Goal: Check status: Check status

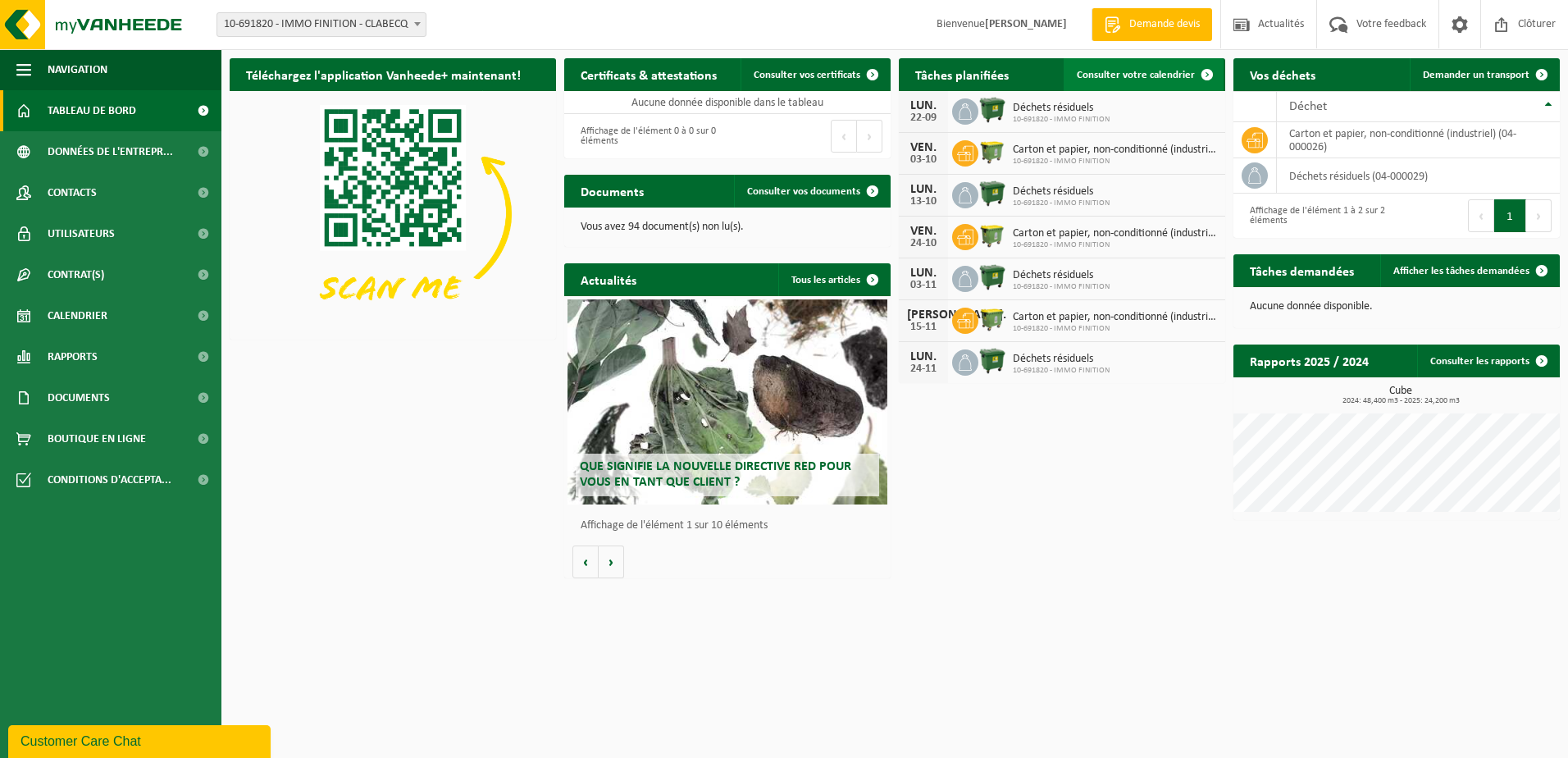
click at [1129, 77] on span "Consulter votre calendrier" at bounding box center [1136, 75] width 118 height 11
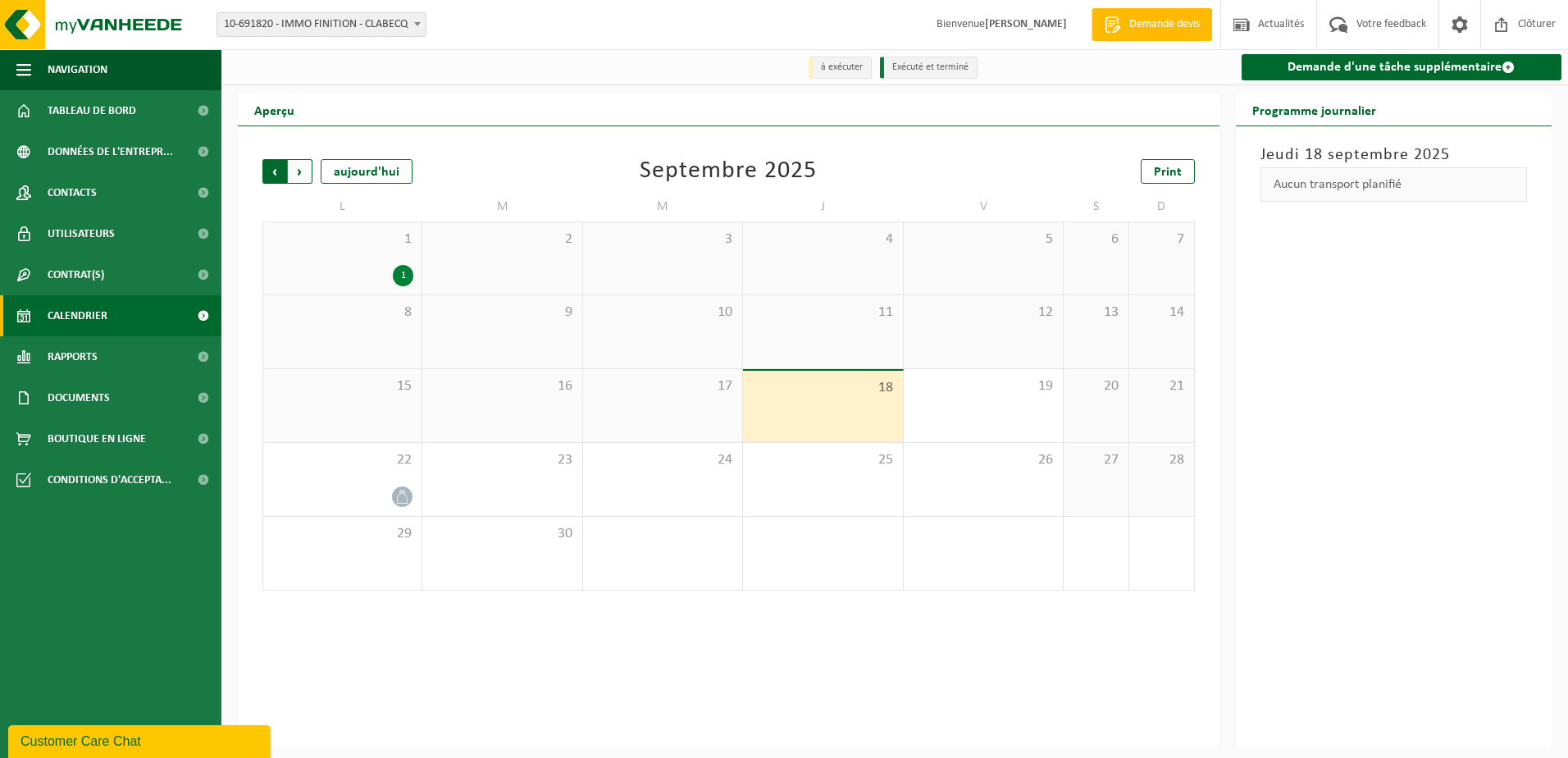
click at [304, 175] on span "Suivant" at bounding box center [300, 171] width 24 height 25
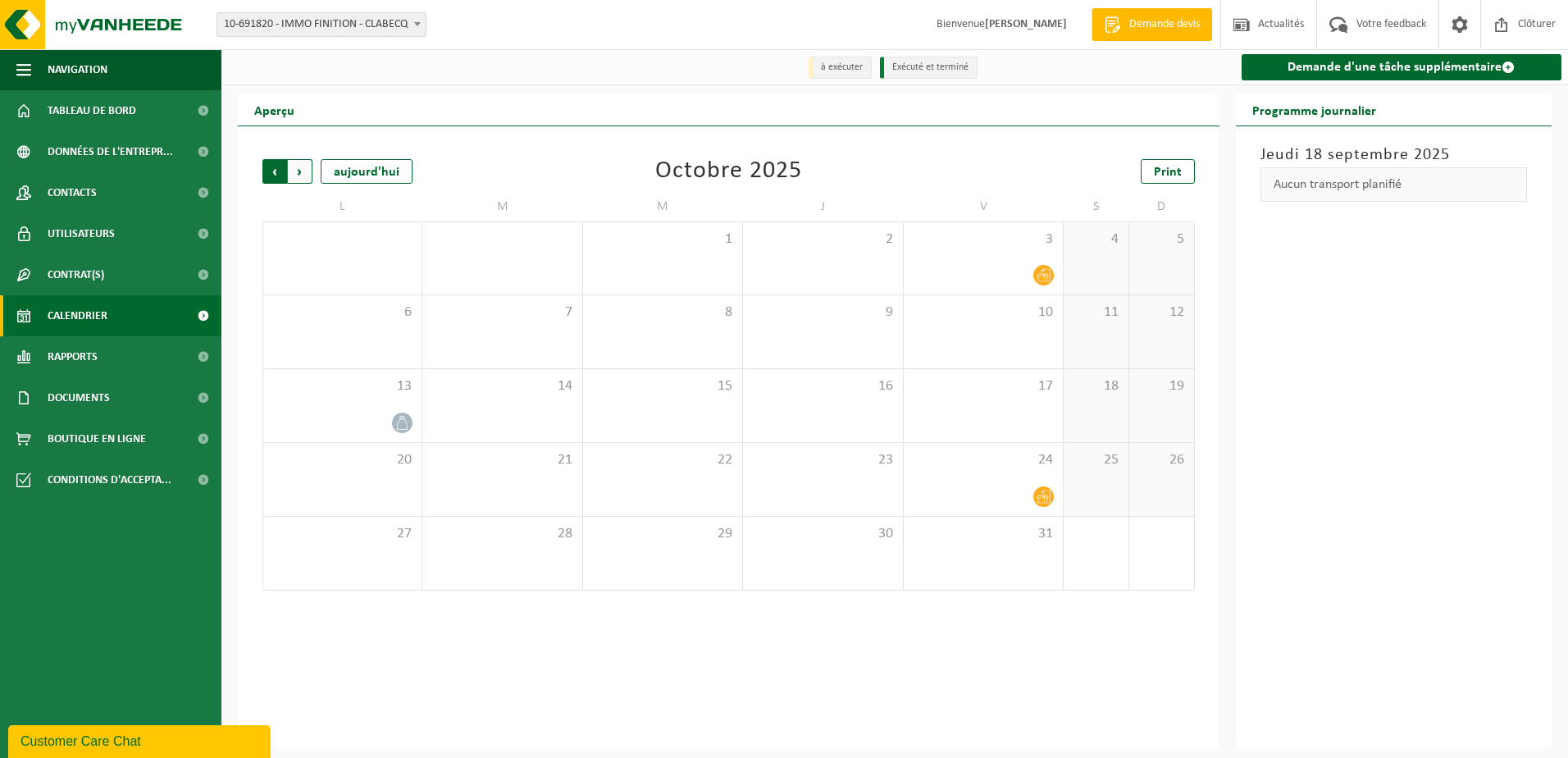
click at [290, 169] on span "Suivant" at bounding box center [300, 171] width 24 height 25
click at [270, 170] on span "Précédent" at bounding box center [274, 171] width 24 height 25
click at [302, 177] on span "Suivant" at bounding box center [300, 171] width 24 height 25
click at [304, 174] on span "Suivant" at bounding box center [300, 171] width 24 height 25
click at [270, 173] on span "Précédent" at bounding box center [274, 171] width 24 height 25
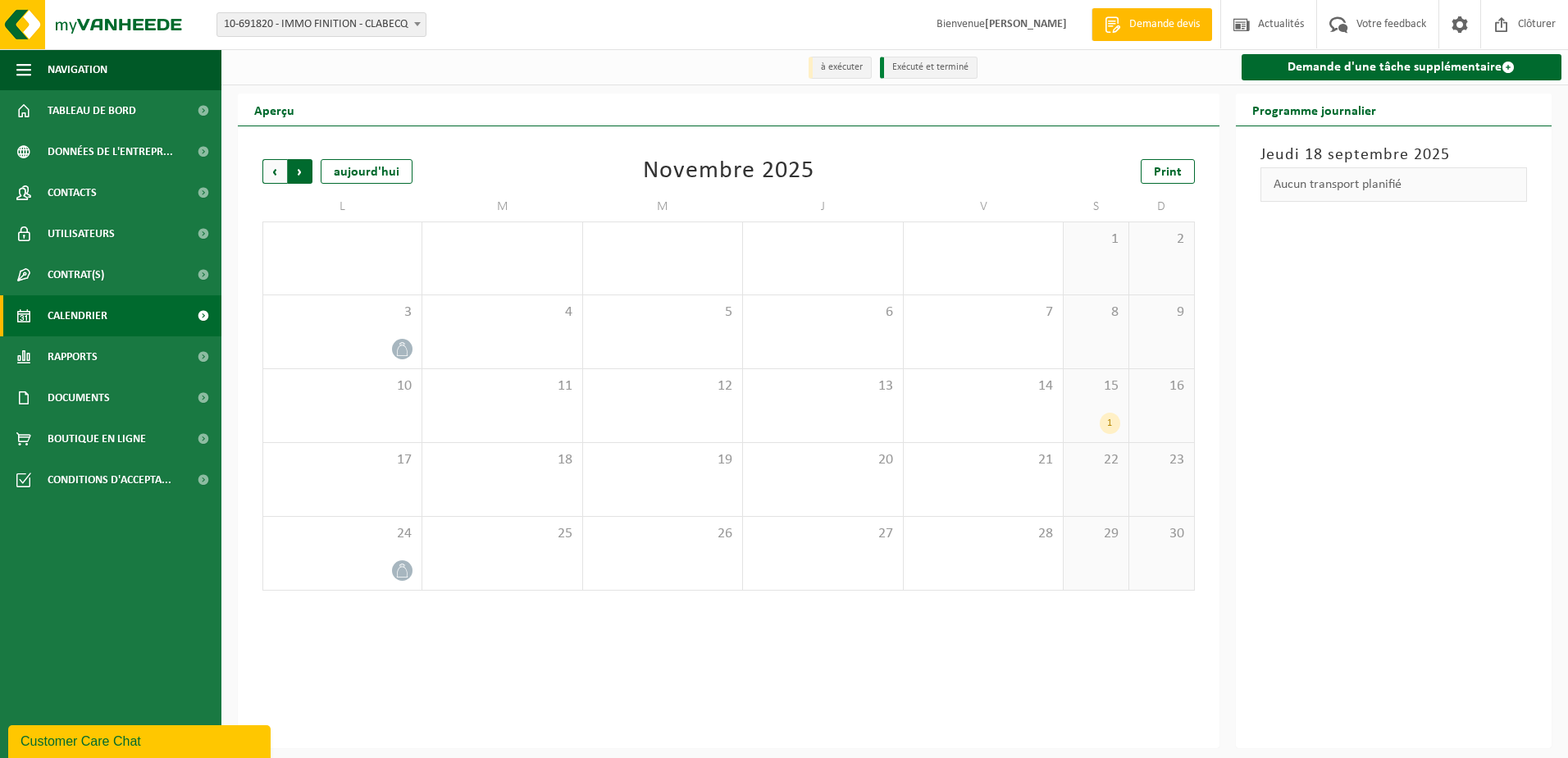
click at [271, 174] on span "Précédent" at bounding box center [274, 171] width 24 height 25
click at [276, 174] on span "Précédent" at bounding box center [274, 171] width 24 height 25
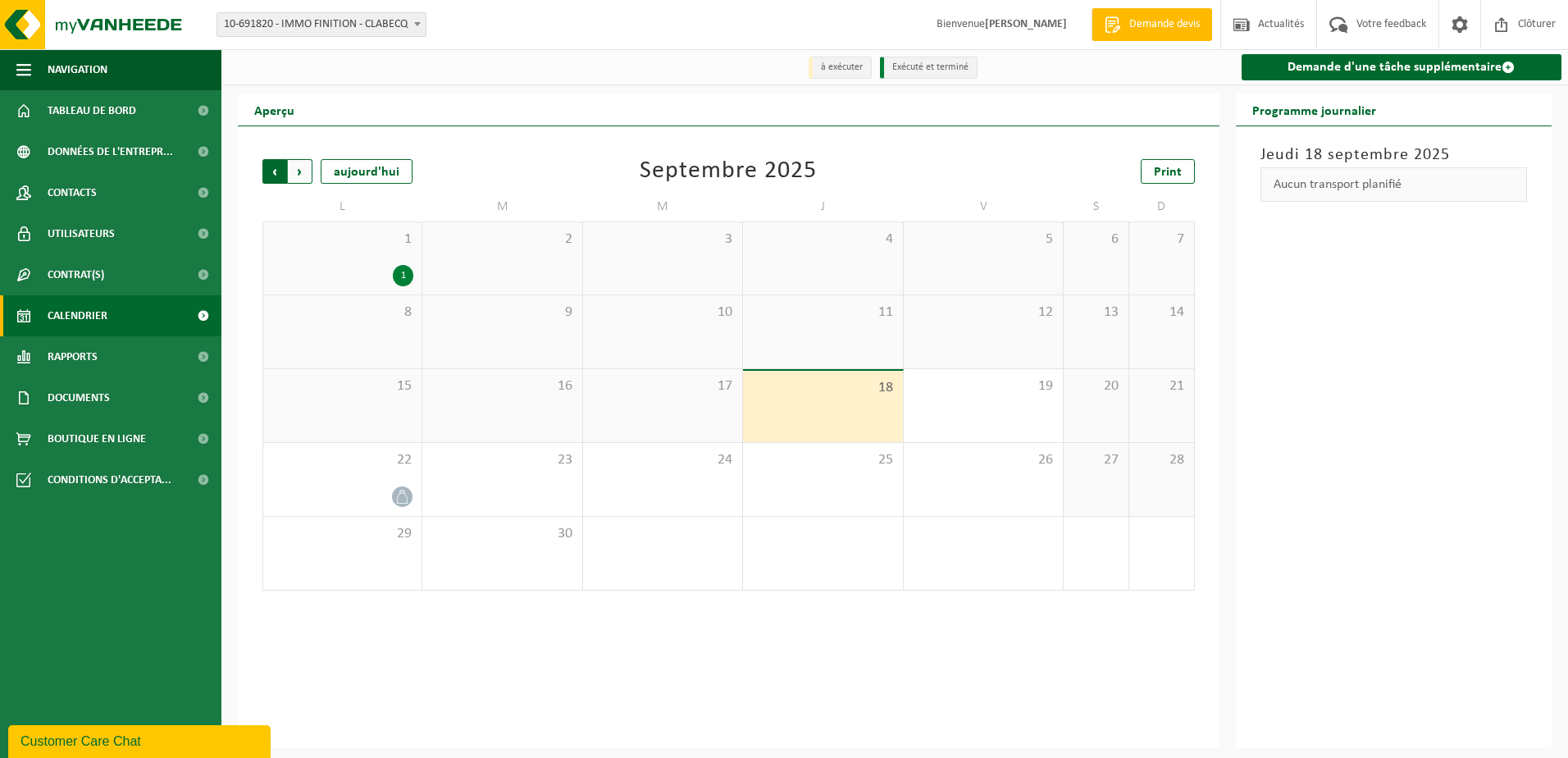
click at [302, 171] on span "Suivant" at bounding box center [300, 171] width 24 height 25
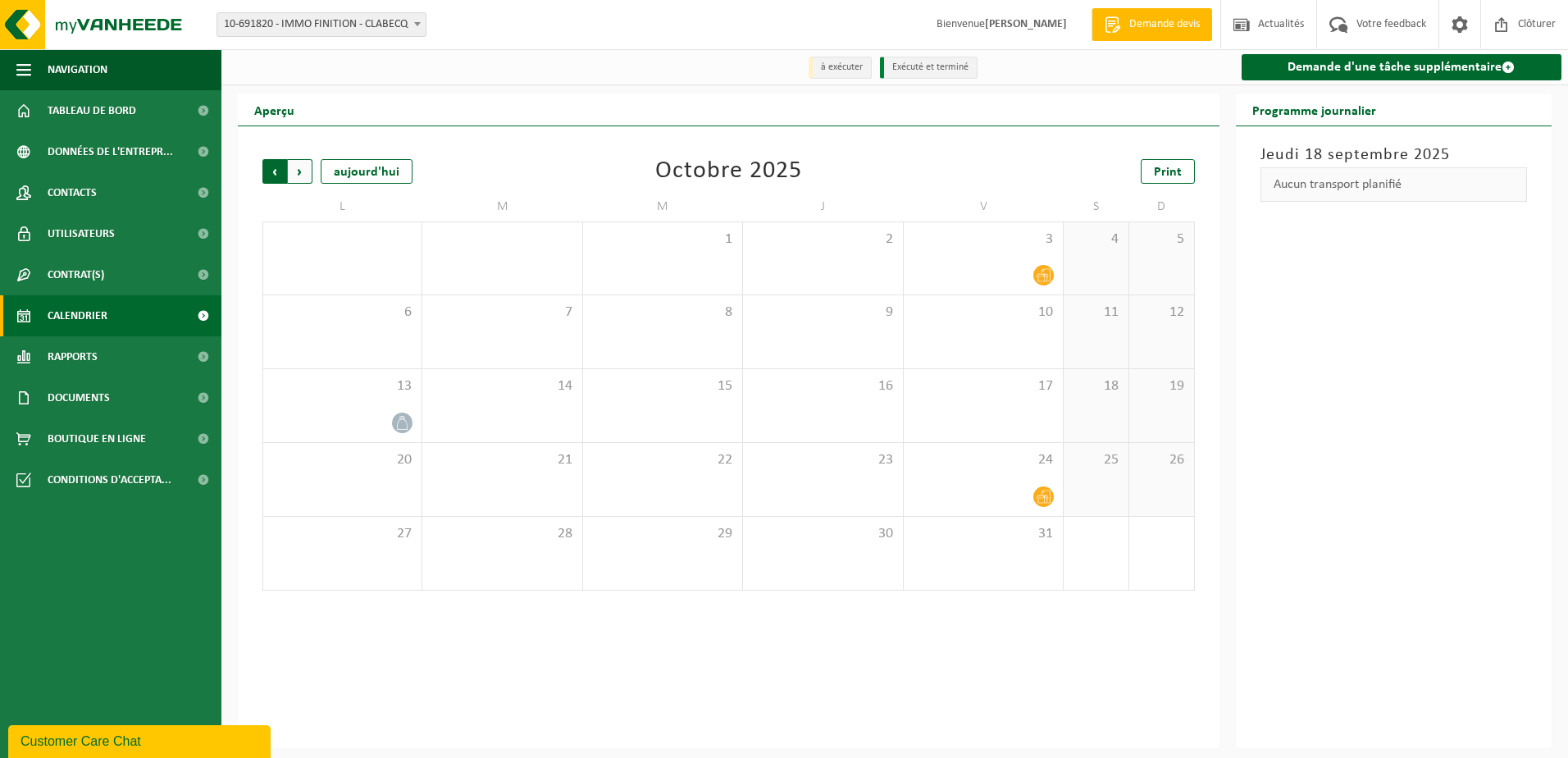
click at [304, 168] on span "Suivant" at bounding box center [300, 171] width 24 height 25
click at [269, 178] on span "Précédent" at bounding box center [274, 171] width 24 height 25
click at [307, 177] on span "Suivant" at bounding box center [300, 171] width 24 height 25
click at [270, 169] on span "Précédent" at bounding box center [274, 171] width 24 height 25
click at [304, 183] on span "Suivant" at bounding box center [300, 171] width 24 height 25
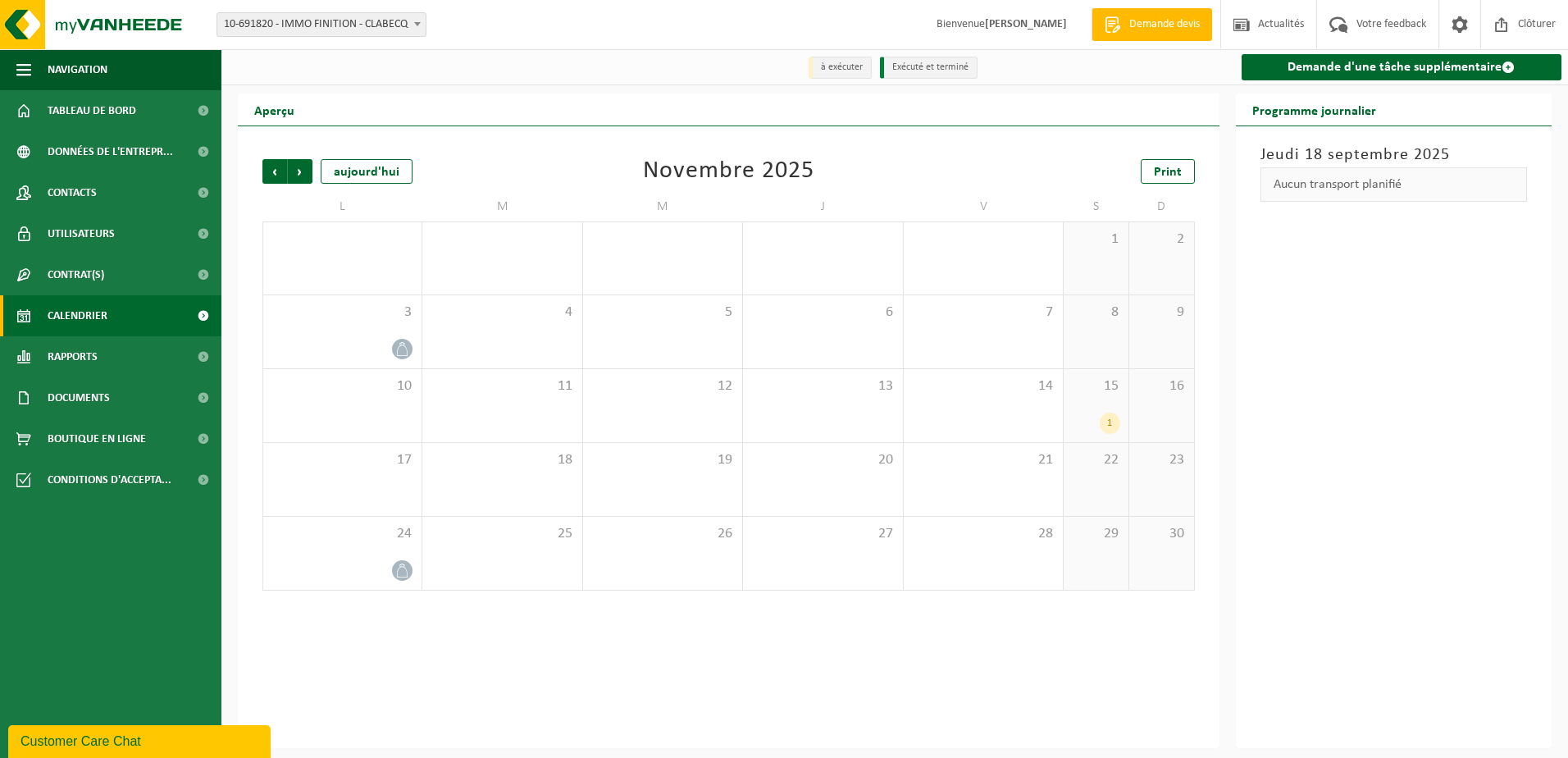
drag, startPoint x: 579, startPoint y: 775, endPoint x: 866, endPoint y: 748, distance: 288.3
click at [866, 748] on div "Précédent Suivant [DATE] [DATE] Print L M M J V S D 27 28 29 30 31 1 2 3 4 5 6 …" at bounding box center [729, 437] width 982 height 622
